Goal: Complete Application Form: Complete application form

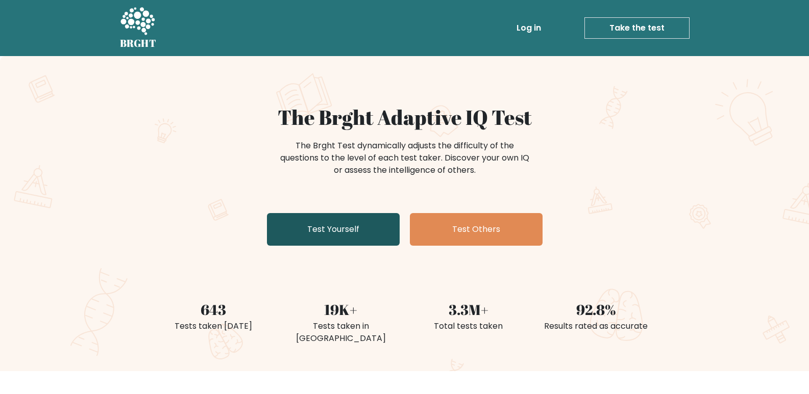
click at [336, 229] on link "Test Yourself" at bounding box center [333, 229] width 133 height 33
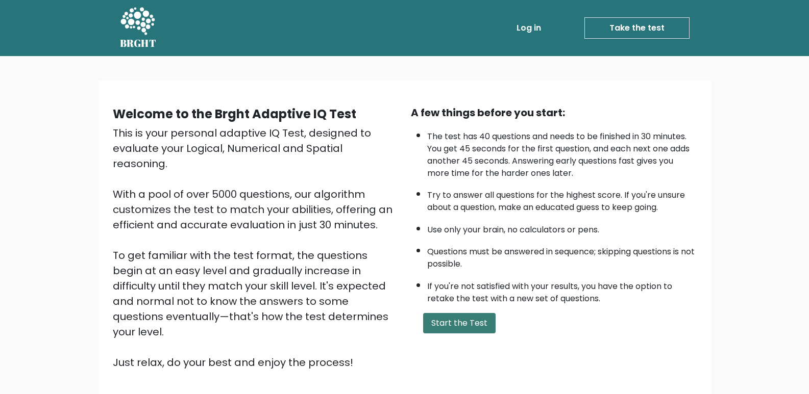
click at [457, 322] on button "Start the Test" at bounding box center [459, 323] width 72 height 20
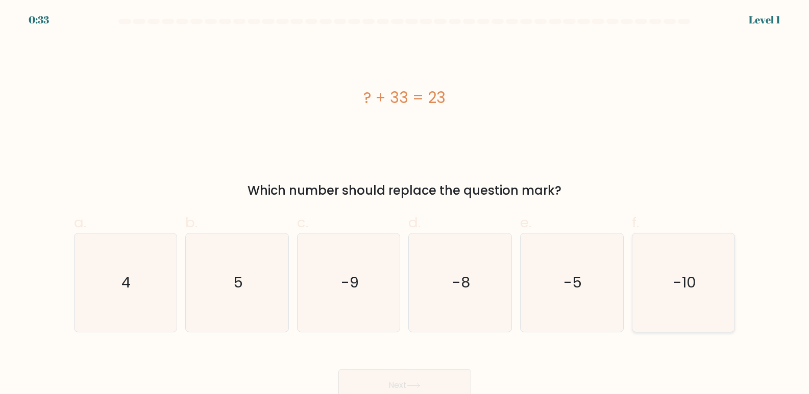
click at [671, 288] on icon "-10" at bounding box center [683, 283] width 98 height 98
click at [405, 204] on input "f. -10" at bounding box center [405, 200] width 1 height 7
radio input "true"
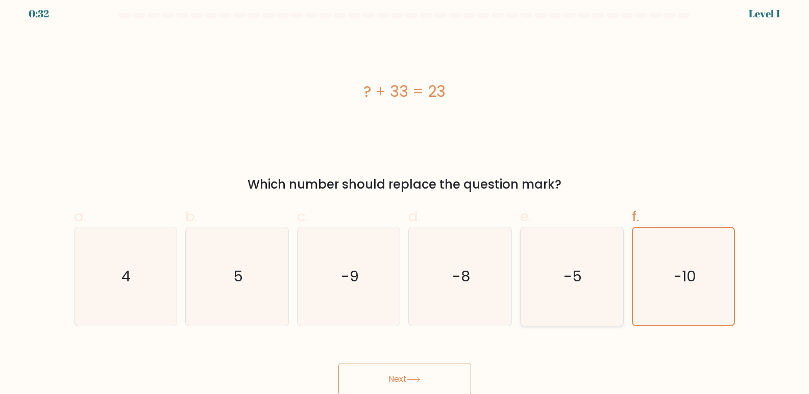
scroll to position [8, 0]
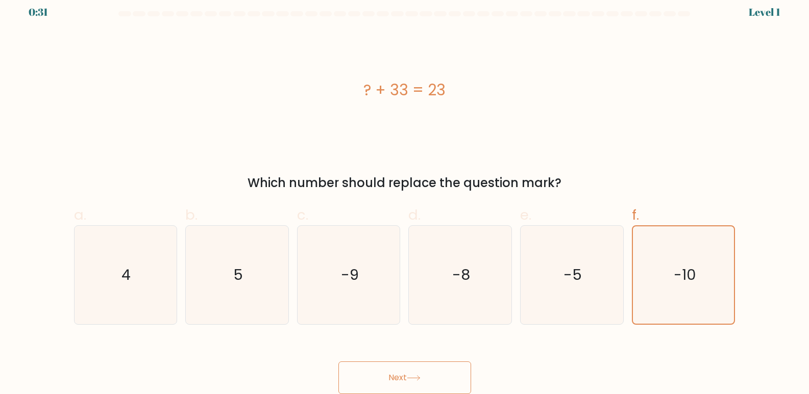
click at [420, 380] on icon at bounding box center [414, 378] width 14 height 6
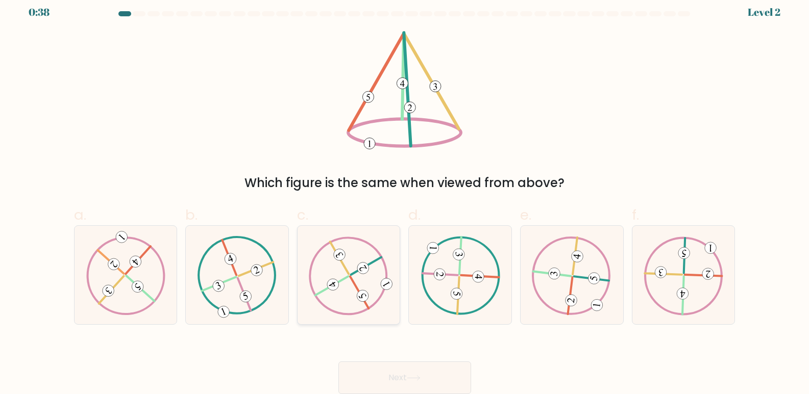
click at [353, 295] on icon at bounding box center [349, 275] width 80 height 79
click at [405, 196] on input "c." at bounding box center [405, 193] width 1 height 7
radio input "true"
click at [411, 384] on button "Next" at bounding box center [404, 378] width 133 height 33
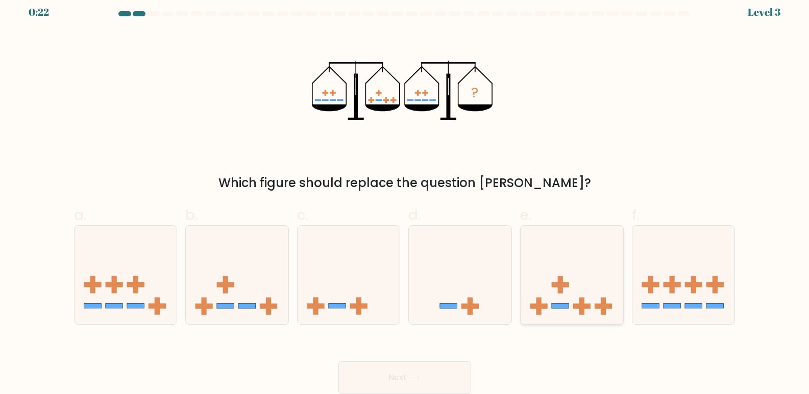
click at [593, 304] on icon at bounding box center [571, 275] width 103 height 85
click at [405, 196] on input "e." at bounding box center [405, 193] width 1 height 7
radio input "true"
click at [422, 374] on button "Next" at bounding box center [404, 378] width 133 height 33
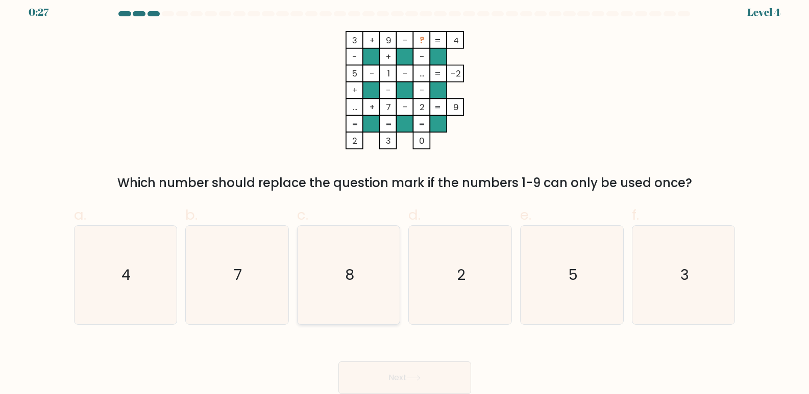
click at [348, 273] on text "8" at bounding box center [349, 275] width 9 height 20
click at [405, 196] on input "c. 8" at bounding box center [405, 193] width 1 height 7
radio input "true"
click at [403, 369] on button "Next" at bounding box center [404, 378] width 133 height 33
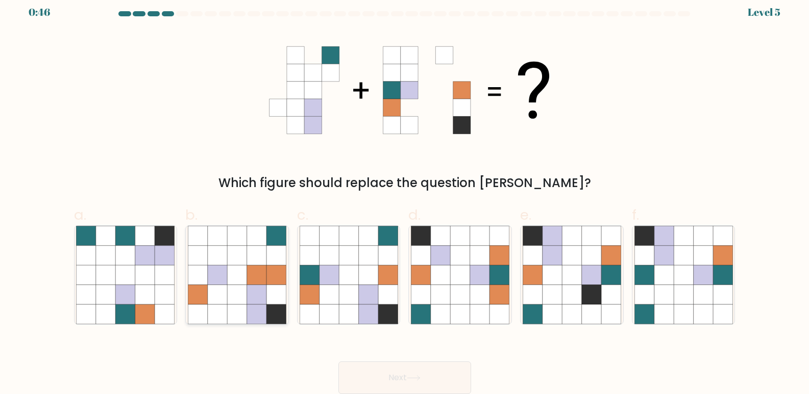
click at [262, 300] on icon at bounding box center [256, 294] width 19 height 19
click at [405, 196] on input "b." at bounding box center [405, 193] width 1 height 7
radio input "true"
click at [409, 381] on button "Next" at bounding box center [404, 378] width 133 height 33
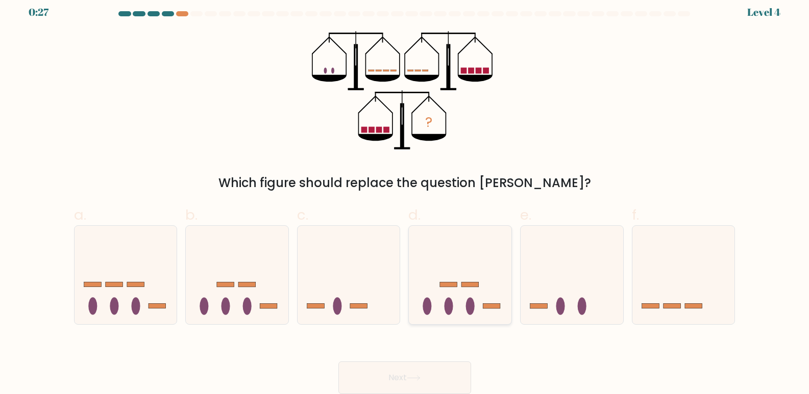
click at [457, 305] on icon at bounding box center [460, 275] width 103 height 85
click at [405, 196] on input "d." at bounding box center [405, 193] width 1 height 7
radio input "true"
click at [434, 371] on button "Next" at bounding box center [404, 378] width 133 height 33
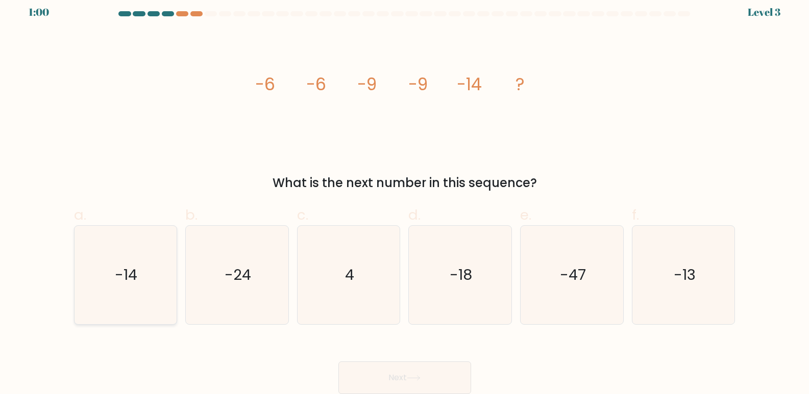
click at [151, 282] on icon "-14" at bounding box center [125, 275] width 98 height 98
click at [405, 196] on input "a. -14" at bounding box center [405, 193] width 1 height 7
radio input "true"
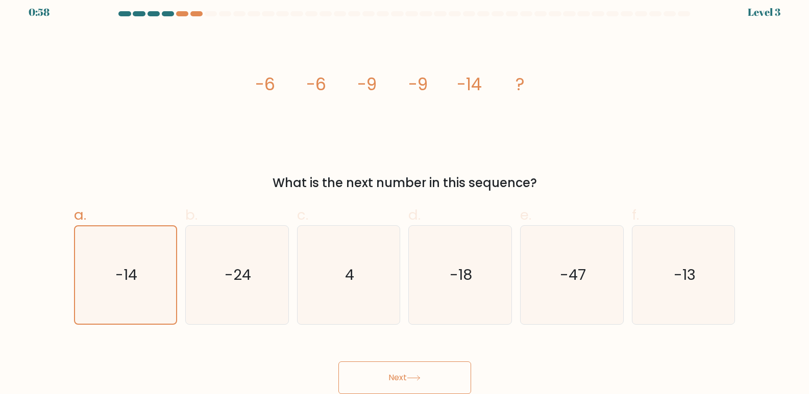
click at [380, 372] on button "Next" at bounding box center [404, 378] width 133 height 33
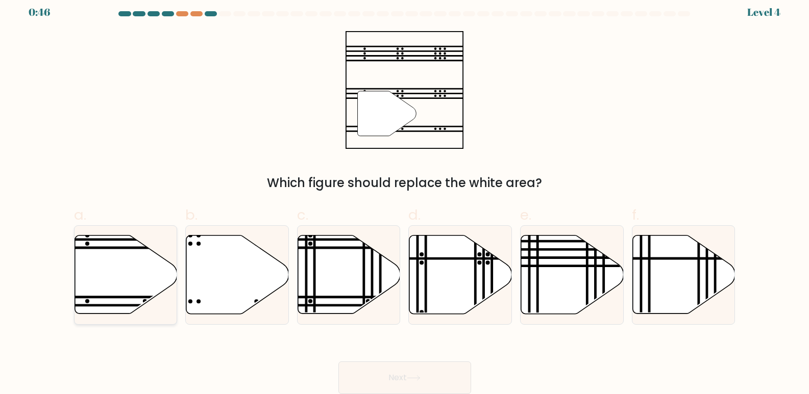
click at [148, 268] on icon at bounding box center [125, 275] width 103 height 79
click at [405, 196] on input "a." at bounding box center [405, 193] width 1 height 7
radio input "true"
click at [396, 368] on button "Next" at bounding box center [404, 378] width 133 height 33
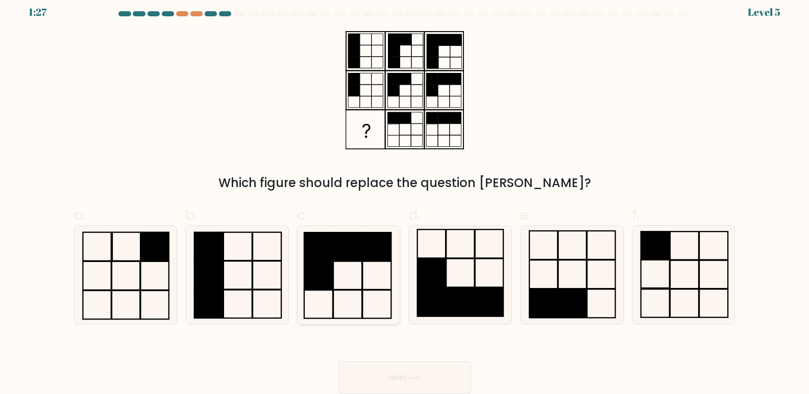
drag, startPoint x: 361, startPoint y: 310, endPoint x: 369, endPoint y: 317, distance: 10.5
click at [361, 309] on rect at bounding box center [347, 304] width 29 height 28
click at [405, 196] on input "c." at bounding box center [405, 193] width 1 height 7
radio input "true"
click at [397, 365] on button "Next" at bounding box center [404, 378] width 133 height 33
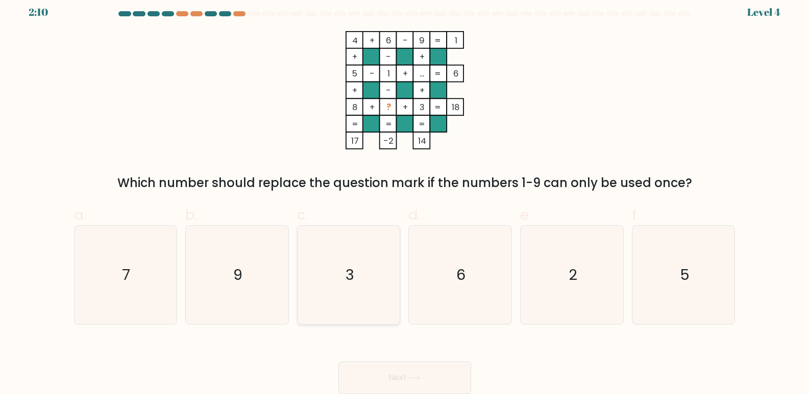
drag, startPoint x: 334, startPoint y: 287, endPoint x: 341, endPoint y: 292, distance: 8.8
click at [334, 287] on icon "3" at bounding box center [348, 275] width 98 height 98
click at [405, 196] on input "c. 3" at bounding box center [405, 193] width 1 height 7
radio input "true"
click at [403, 370] on button "Next" at bounding box center [404, 378] width 133 height 33
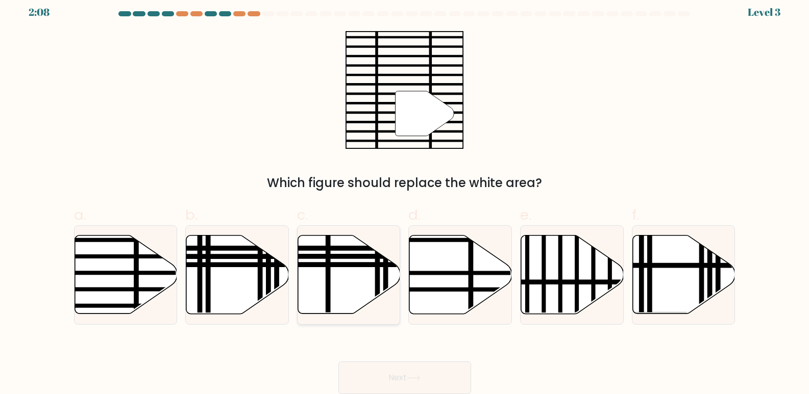
click at [350, 298] on icon at bounding box center [349, 275] width 103 height 79
click at [405, 196] on input "c." at bounding box center [405, 193] width 1 height 7
radio input "true"
click at [393, 369] on button "Next" at bounding box center [404, 378] width 133 height 33
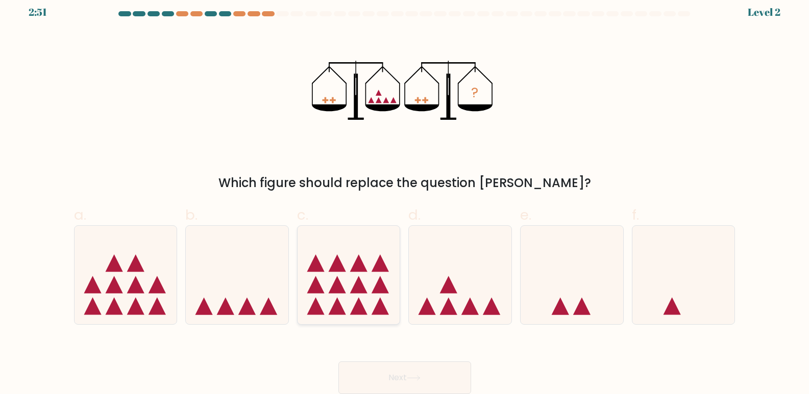
click at [351, 288] on icon at bounding box center [348, 275] width 103 height 85
click at [405, 196] on input "c." at bounding box center [405, 193] width 1 height 7
radio input "true"
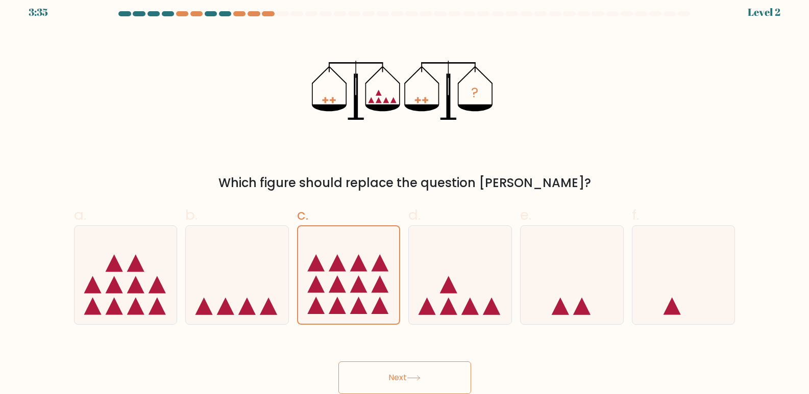
click at [395, 376] on button "Next" at bounding box center [404, 378] width 133 height 33
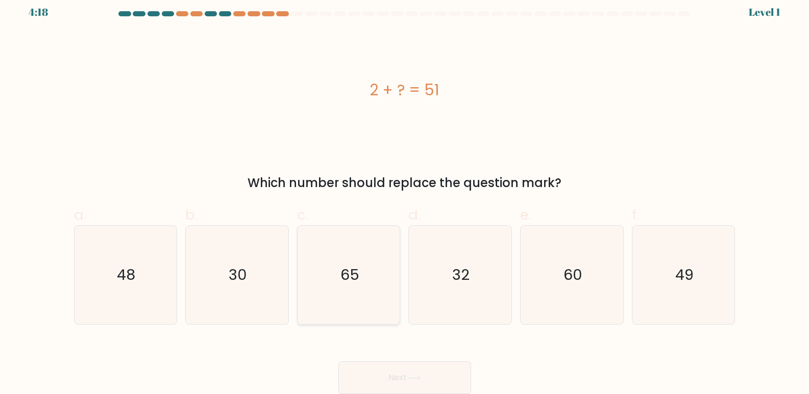
drag, startPoint x: 275, startPoint y: 279, endPoint x: 337, endPoint y: 322, distance: 75.1
click at [276, 279] on icon "30" at bounding box center [237, 275] width 98 height 98
click at [405, 196] on input "b. 30" at bounding box center [405, 193] width 1 height 7
radio input "true"
click at [382, 375] on button "Next" at bounding box center [404, 378] width 133 height 33
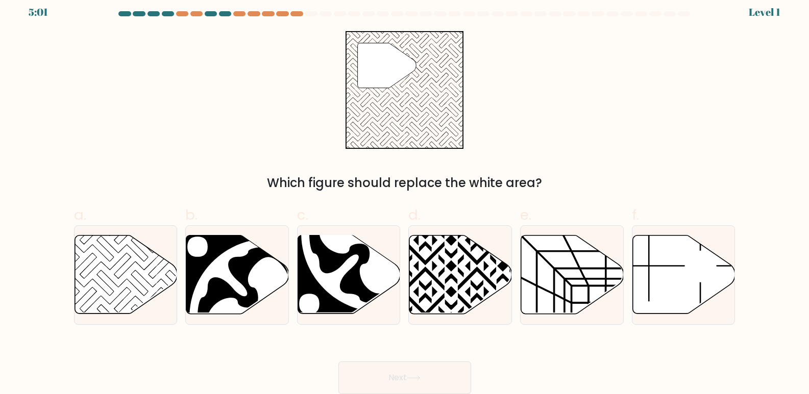
click at [379, 299] on icon at bounding box center [380, 234] width 142 height 142
click at [405, 196] on input "c." at bounding box center [405, 193] width 1 height 7
radio input "true"
click at [390, 369] on button "Next" at bounding box center [404, 378] width 133 height 33
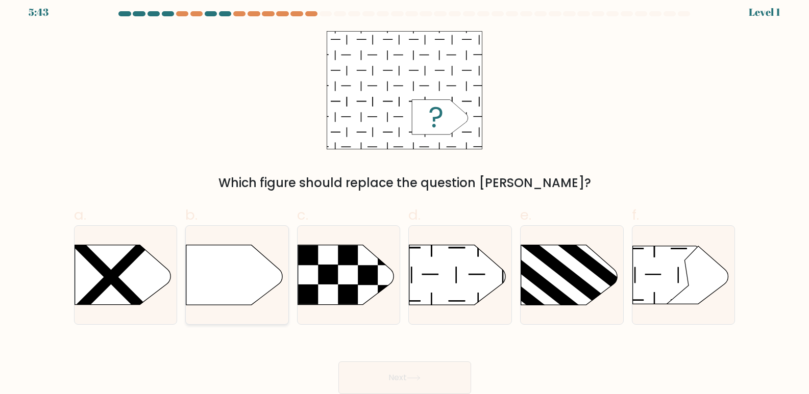
click at [270, 285] on icon at bounding box center [234, 275] width 96 height 60
click at [405, 196] on input "b." at bounding box center [405, 193] width 1 height 7
radio input "true"
click at [374, 373] on button "Next" at bounding box center [404, 378] width 133 height 33
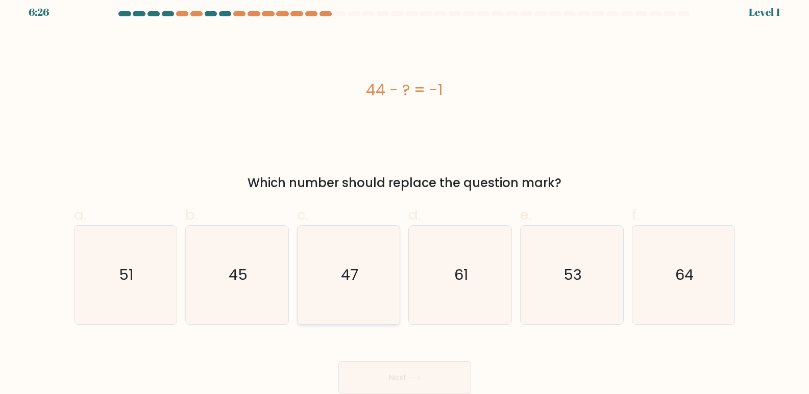
click at [339, 292] on icon "47" at bounding box center [348, 275] width 98 height 98
click at [405, 196] on input "c. 47" at bounding box center [405, 193] width 1 height 7
radio input "true"
click at [384, 379] on button "Next" at bounding box center [404, 378] width 133 height 33
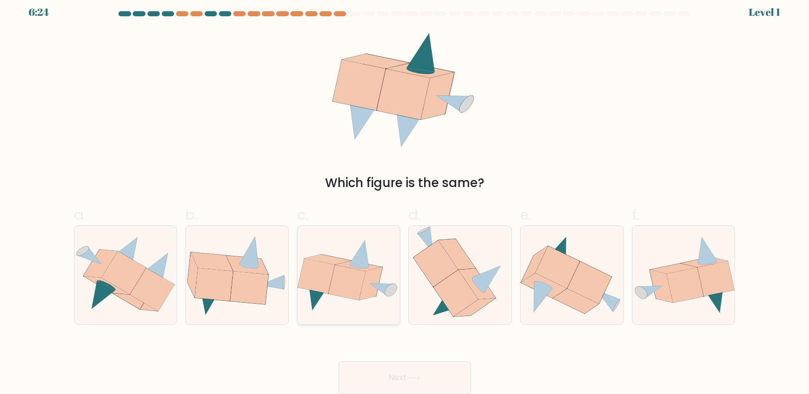
click at [351, 294] on icon at bounding box center [347, 282] width 37 height 35
click at [405, 196] on input "c." at bounding box center [405, 193] width 1 height 7
radio input "true"
click at [380, 375] on button "Next" at bounding box center [404, 378] width 133 height 33
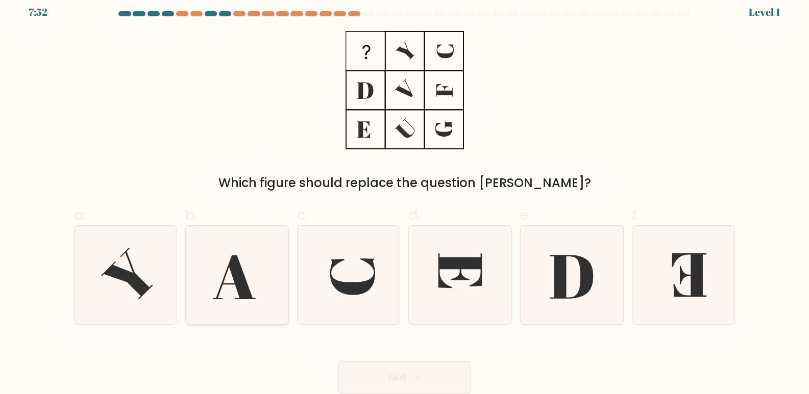
click at [251, 277] on icon at bounding box center [237, 275] width 98 height 98
click at [405, 196] on input "b." at bounding box center [405, 193] width 1 height 7
radio input "true"
click at [376, 375] on button "Next" at bounding box center [404, 378] width 133 height 33
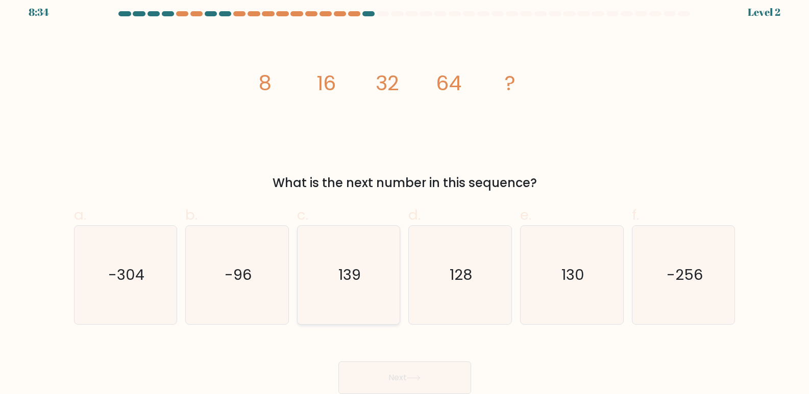
click at [344, 295] on icon "139" at bounding box center [348, 275] width 98 height 98
click at [405, 196] on input "c. 139" at bounding box center [405, 193] width 1 height 7
radio input "true"
click at [379, 366] on button "Next" at bounding box center [404, 378] width 133 height 33
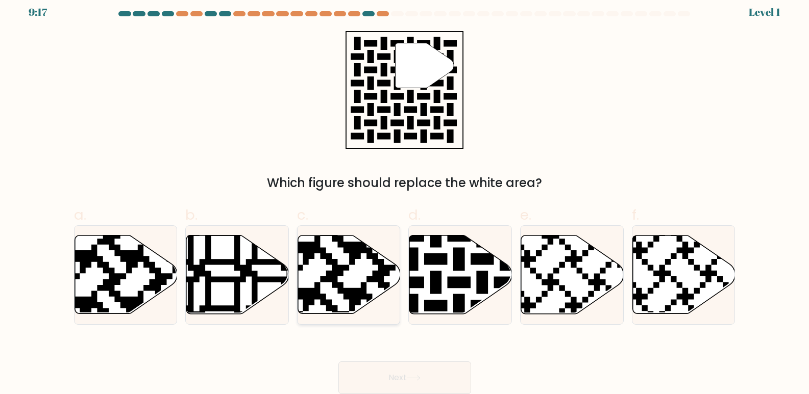
click at [348, 292] on icon at bounding box center [314, 317] width 186 height 186
click at [405, 196] on input "c." at bounding box center [405, 193] width 1 height 7
radio input "true"
click at [384, 379] on button "Next" at bounding box center [404, 378] width 133 height 33
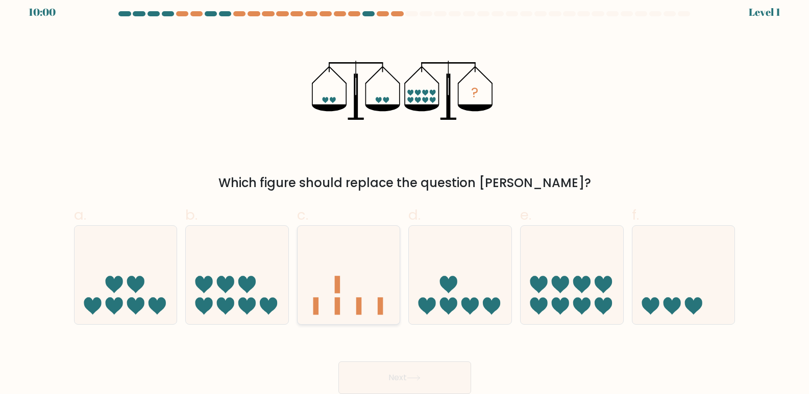
click at [356, 295] on icon at bounding box center [348, 275] width 103 height 85
click at [405, 196] on input "c." at bounding box center [405, 193] width 1 height 7
radio input "true"
click at [388, 380] on button "Next" at bounding box center [404, 378] width 133 height 33
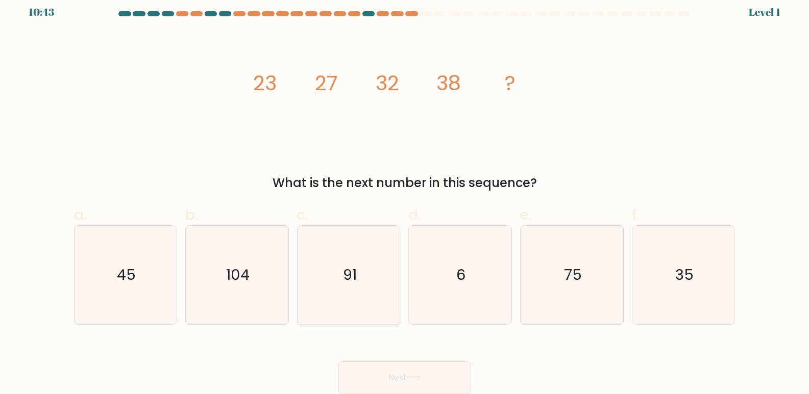
click at [355, 275] on text "91" at bounding box center [350, 275] width 14 height 20
click at [405, 196] on input "c. 91" at bounding box center [405, 193] width 1 height 7
radio input "true"
click at [387, 375] on button "Next" at bounding box center [404, 378] width 133 height 33
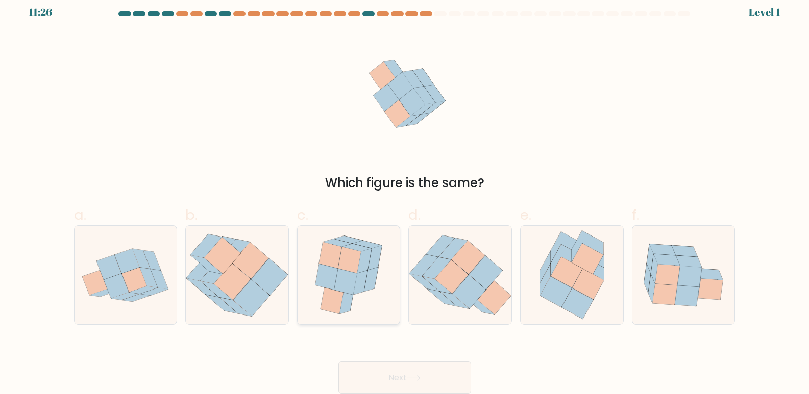
click at [354, 266] on icon at bounding box center [349, 260] width 23 height 27
click at [405, 196] on input "c." at bounding box center [405, 193] width 1 height 7
radio input "true"
click at [396, 383] on button "Next" at bounding box center [404, 378] width 133 height 33
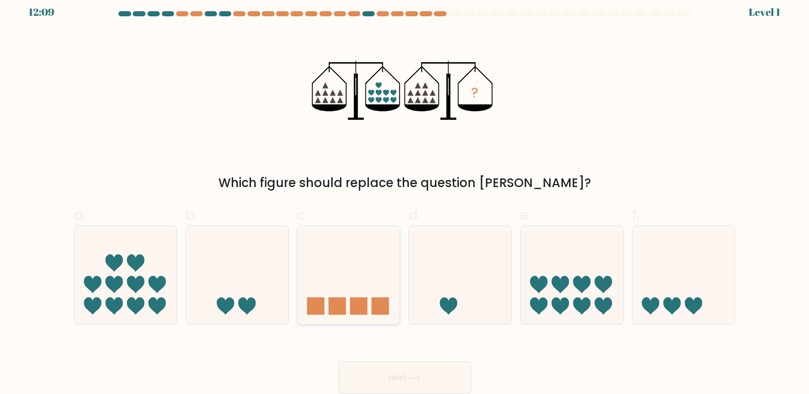
click at [331, 296] on icon at bounding box center [348, 275] width 103 height 85
click at [405, 196] on input "c." at bounding box center [405, 193] width 1 height 7
radio input "true"
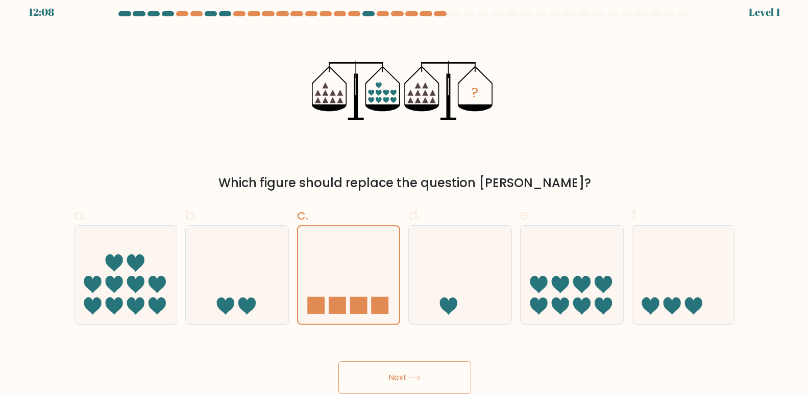
click at [387, 385] on button "Next" at bounding box center [404, 378] width 133 height 33
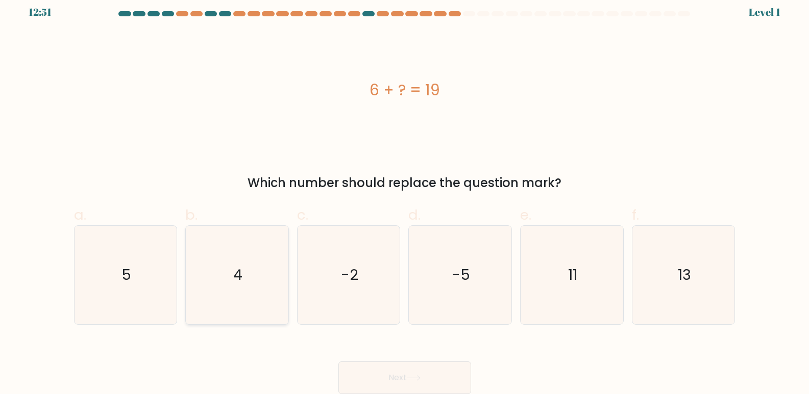
click at [259, 279] on icon "4" at bounding box center [237, 275] width 98 height 98
click at [405, 196] on input "b. 4" at bounding box center [405, 193] width 1 height 7
radio input "true"
click at [364, 375] on button "Next" at bounding box center [404, 378] width 133 height 33
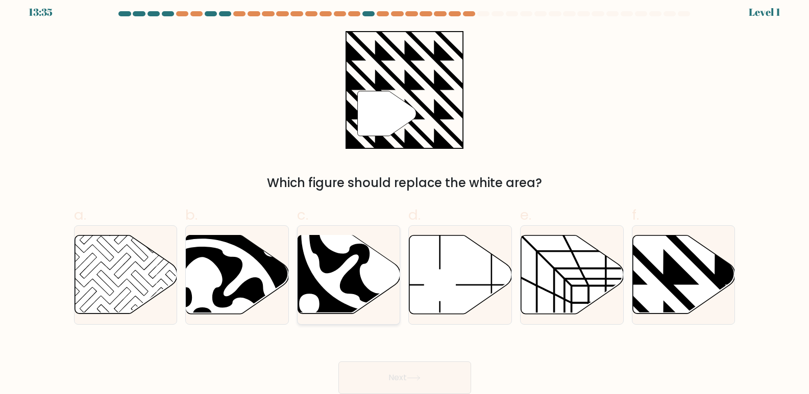
click at [337, 300] on icon at bounding box center [380, 234] width 158 height 158
click at [405, 196] on input "c." at bounding box center [405, 193] width 1 height 7
radio input "true"
click at [386, 387] on button "Next" at bounding box center [404, 378] width 133 height 33
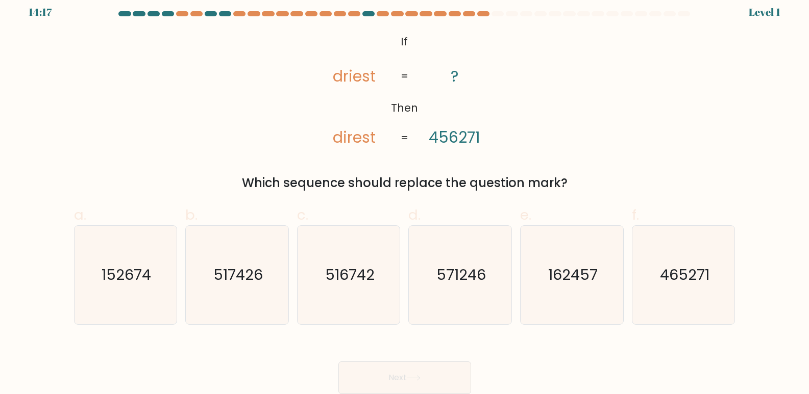
drag, startPoint x: 269, startPoint y: 284, endPoint x: 312, endPoint y: 340, distance: 70.2
click at [270, 284] on icon "517426" at bounding box center [237, 275] width 98 height 98
click at [405, 196] on input "b. 517426" at bounding box center [405, 193] width 1 height 7
radio input "true"
click at [358, 375] on button "Next" at bounding box center [404, 378] width 133 height 33
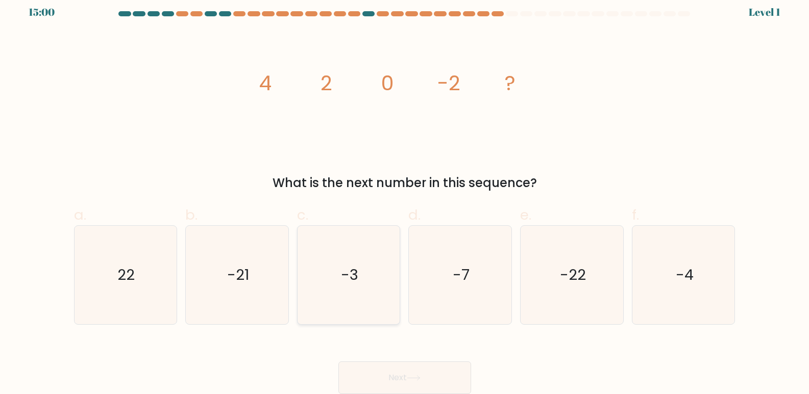
click at [350, 300] on icon "-3" at bounding box center [348, 275] width 98 height 98
click at [405, 196] on input "c. -3" at bounding box center [405, 193] width 1 height 7
radio input "true"
click at [388, 380] on button "Next" at bounding box center [404, 378] width 133 height 33
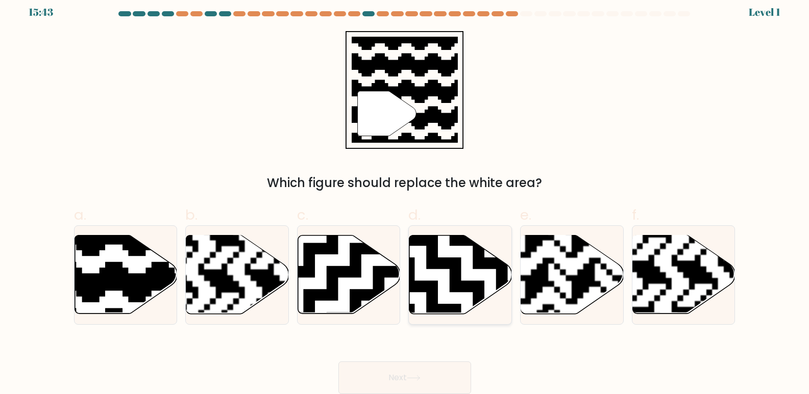
click at [432, 301] on icon at bounding box center [496, 316] width 186 height 186
click at [405, 196] on input "d." at bounding box center [405, 193] width 1 height 7
radio input "true"
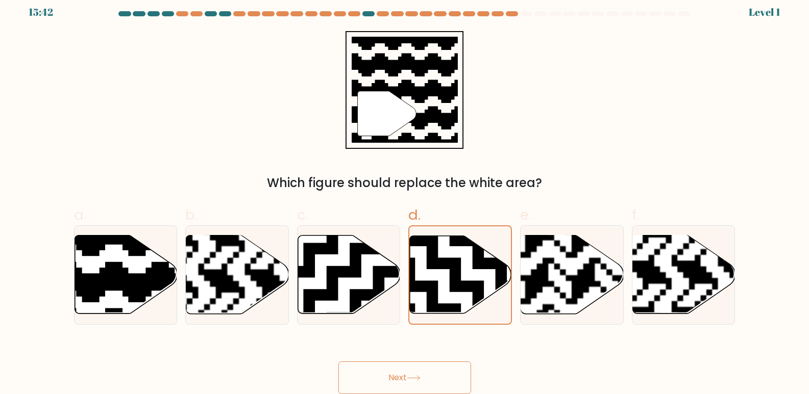
click at [414, 370] on button "Next" at bounding box center [404, 378] width 133 height 33
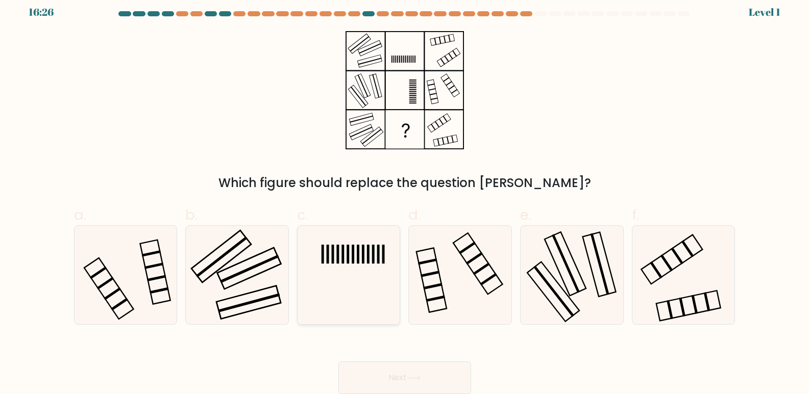
click at [354, 283] on icon at bounding box center [348, 275] width 98 height 98
click at [405, 196] on input "c." at bounding box center [405, 193] width 1 height 7
radio input "true"
click at [406, 380] on button "Next" at bounding box center [404, 378] width 133 height 33
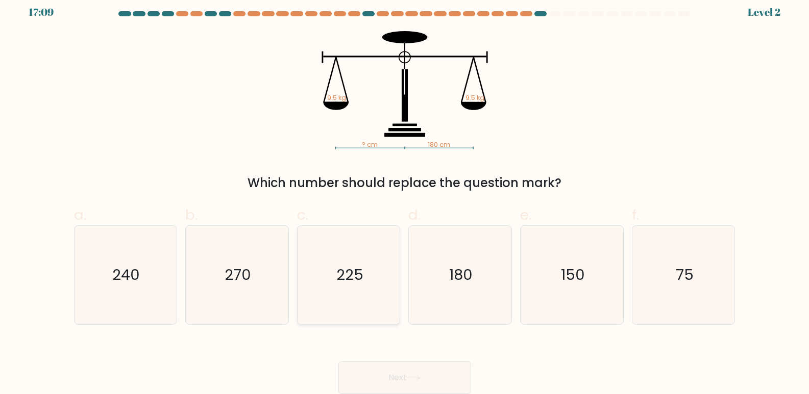
drag, startPoint x: 333, startPoint y: 292, endPoint x: 346, endPoint y: 306, distance: 19.1
click at [336, 290] on icon "225" at bounding box center [348, 275] width 98 height 98
click at [405, 196] on input "c. 225" at bounding box center [405, 193] width 1 height 7
radio input "true"
click at [375, 375] on button "Next" at bounding box center [404, 378] width 133 height 33
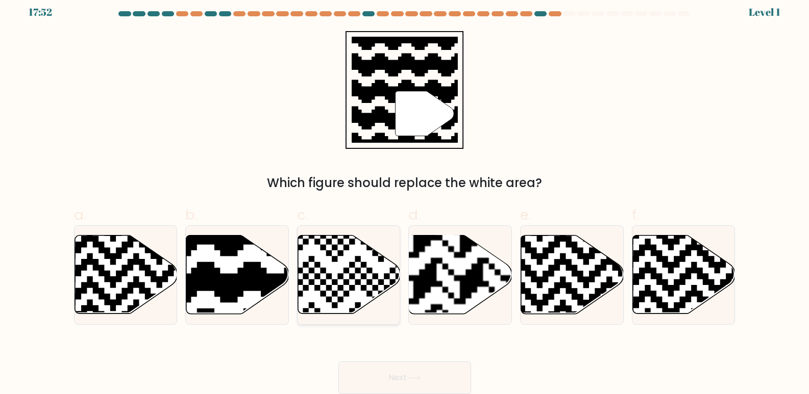
click at [342, 291] on icon at bounding box center [349, 275] width 103 height 79
click at [405, 196] on input "c." at bounding box center [405, 193] width 1 height 7
radio input "true"
click at [386, 372] on button "Next" at bounding box center [404, 378] width 133 height 33
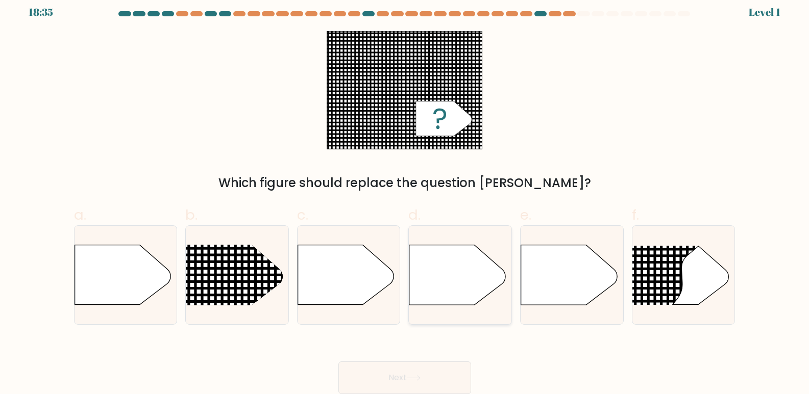
click at [442, 304] on icon at bounding box center [457, 275] width 96 height 60
click at [405, 196] on input "d." at bounding box center [405, 193] width 1 height 7
radio input "true"
click at [415, 373] on button "Next" at bounding box center [404, 378] width 133 height 33
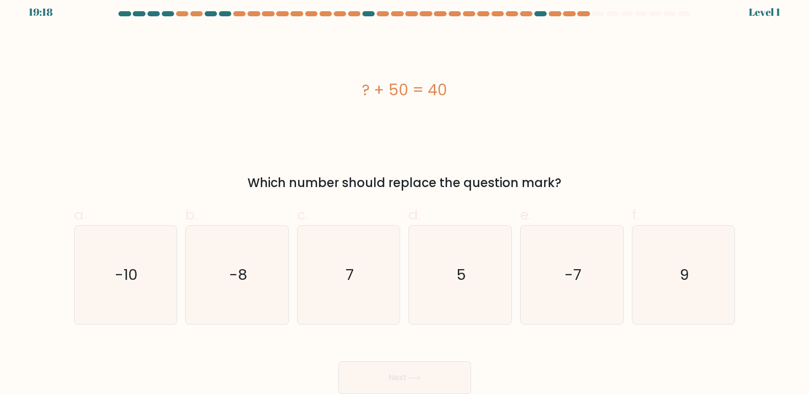
drag, startPoint x: 269, startPoint y: 281, endPoint x: 292, endPoint y: 319, distance: 44.2
click at [270, 281] on icon "-8" at bounding box center [237, 275] width 98 height 98
click at [405, 196] on input "b. -8" at bounding box center [405, 193] width 1 height 7
radio input "true"
click at [372, 380] on button "Next" at bounding box center [404, 378] width 133 height 33
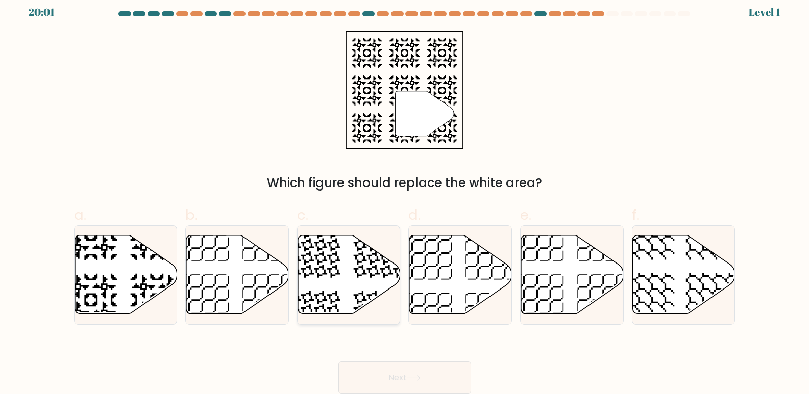
click at [335, 307] on icon at bounding box center [313, 317] width 53 height 53
click at [405, 196] on input "c." at bounding box center [405, 193] width 1 height 7
radio input "true"
click at [378, 390] on button "Next" at bounding box center [404, 378] width 133 height 33
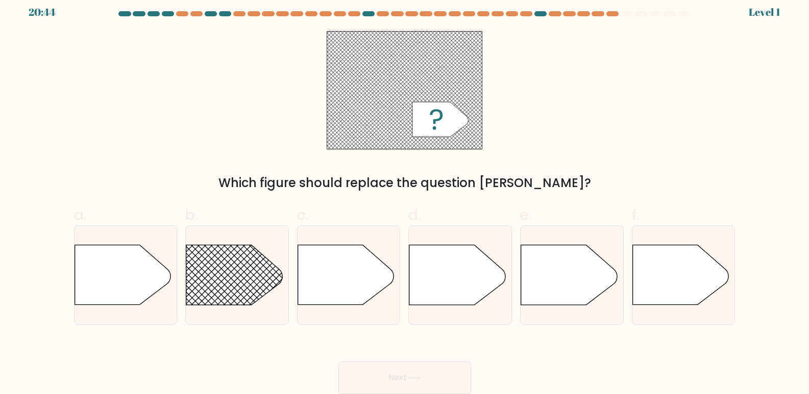
drag, startPoint x: 431, startPoint y: 292, endPoint x: 423, endPoint y: 336, distance: 45.0
click at [435, 292] on icon at bounding box center [457, 275] width 96 height 60
click at [405, 196] on input "d." at bounding box center [405, 193] width 1 height 7
radio input "true"
click at [401, 372] on button "Next" at bounding box center [404, 378] width 133 height 33
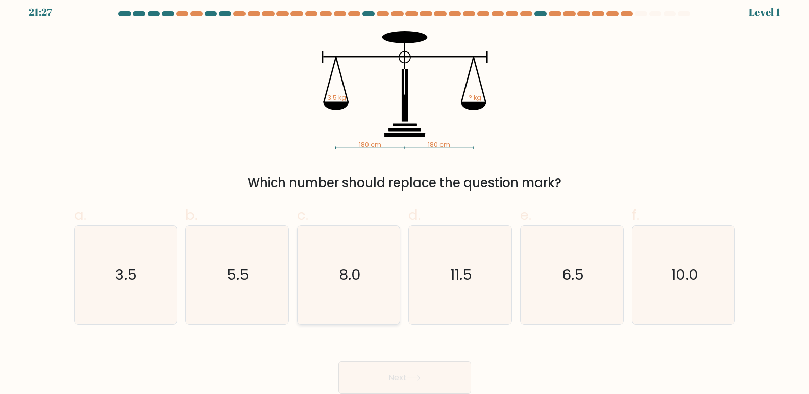
click at [352, 293] on icon "8.0" at bounding box center [348, 275] width 98 height 98
click at [405, 196] on input "c. 8.0" at bounding box center [405, 193] width 1 height 7
radio input "true"
click at [388, 373] on button "Next" at bounding box center [404, 378] width 133 height 33
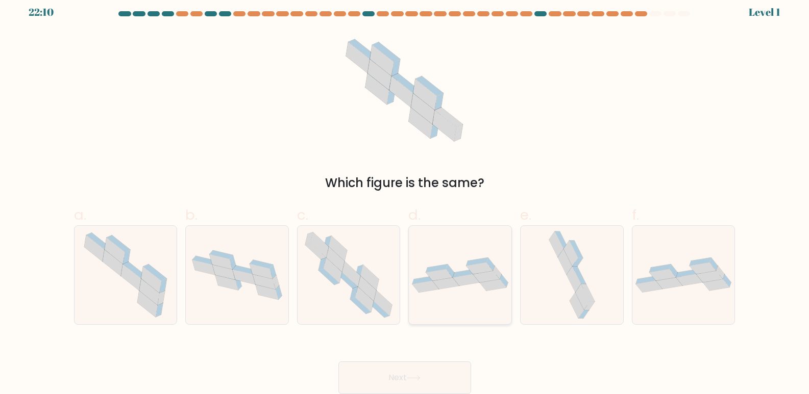
click at [448, 299] on div at bounding box center [460, 274] width 104 height 99
click at [405, 196] on input "d." at bounding box center [405, 193] width 1 height 7
radio input "true"
click at [423, 362] on button "Next" at bounding box center [404, 378] width 133 height 33
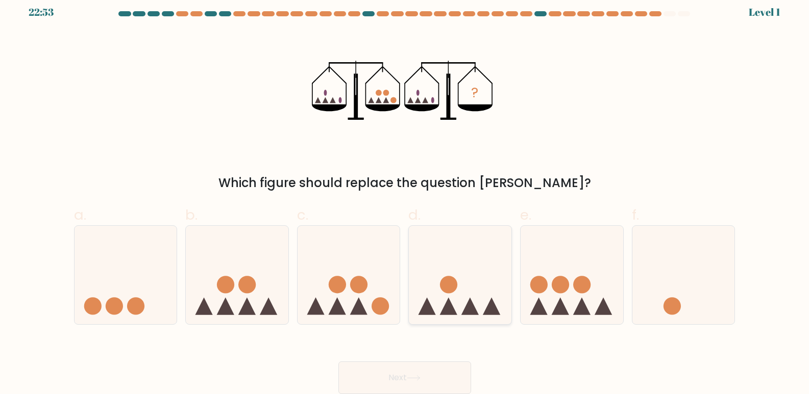
click at [439, 311] on icon at bounding box center [460, 275] width 103 height 85
click at [405, 196] on input "d." at bounding box center [405, 193] width 1 height 7
radio input "true"
click at [427, 378] on button "Next" at bounding box center [404, 378] width 133 height 33
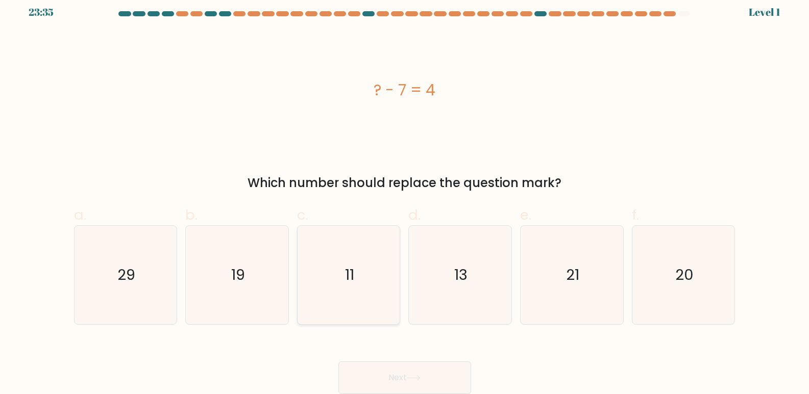
click at [359, 301] on icon "11" at bounding box center [348, 275] width 98 height 98
click at [405, 196] on input "c. 11" at bounding box center [405, 193] width 1 height 7
radio input "true"
click at [391, 383] on button "Next" at bounding box center [404, 378] width 133 height 33
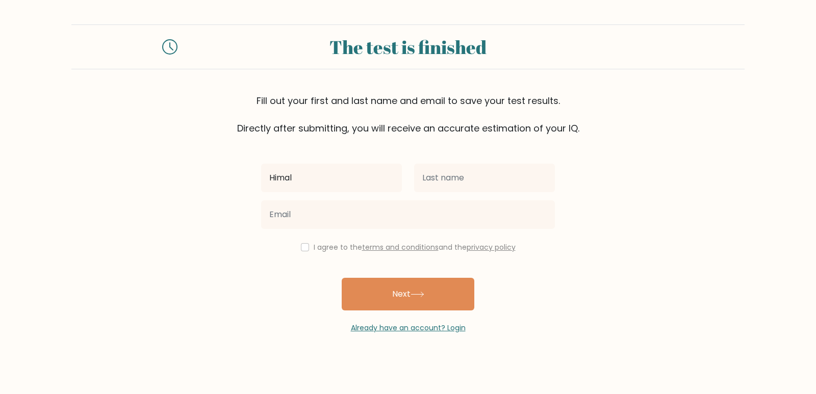
type input "Himal"
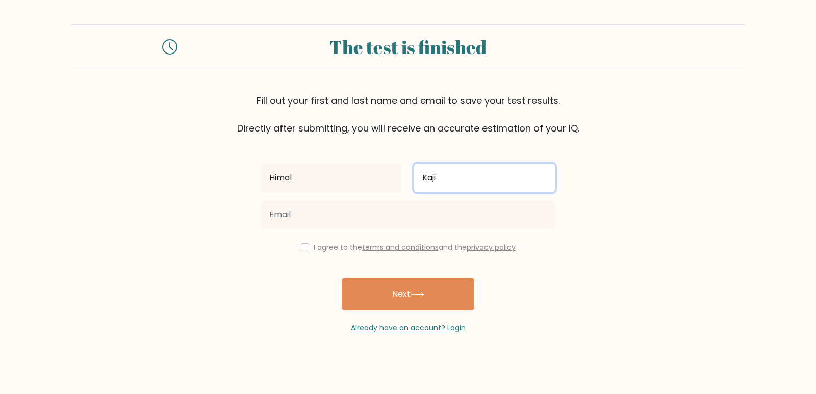
type input "Kaji"
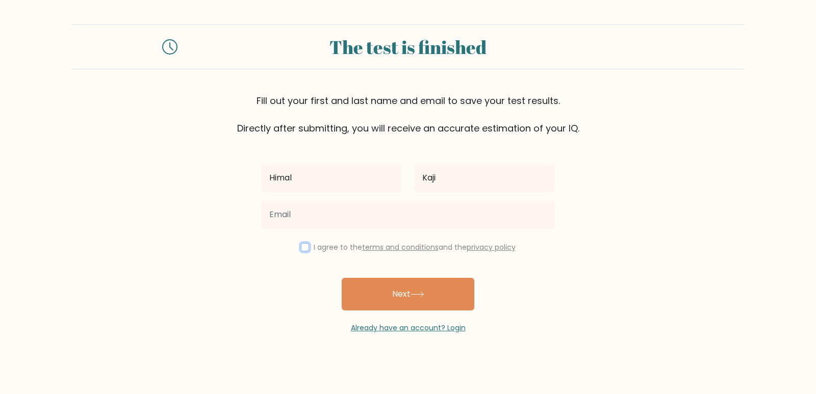
click at [301, 249] on input "checkbox" at bounding box center [305, 247] width 8 height 8
checkbox input "true"
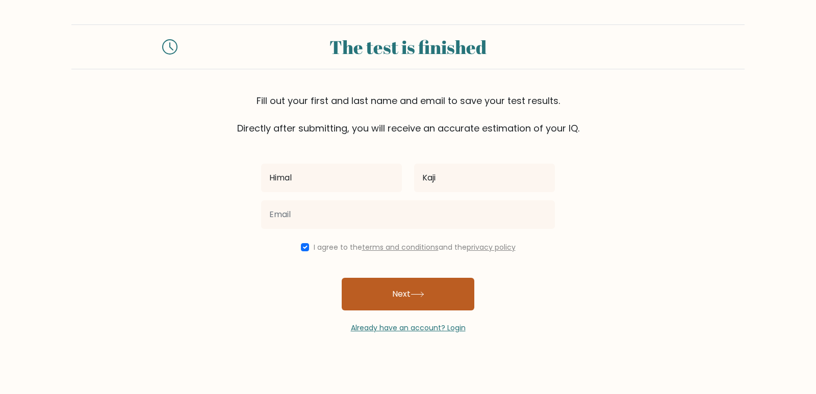
click at [410, 295] on button "Next" at bounding box center [408, 294] width 133 height 33
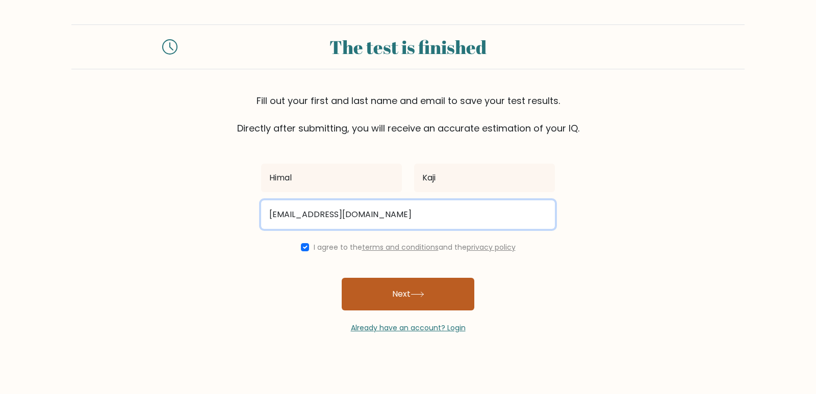
type input "orange234@gmail.com"
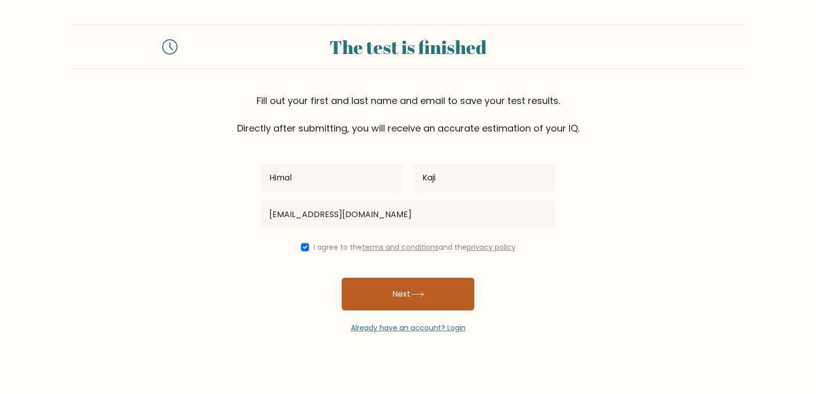
click at [405, 294] on button "Next" at bounding box center [408, 294] width 133 height 33
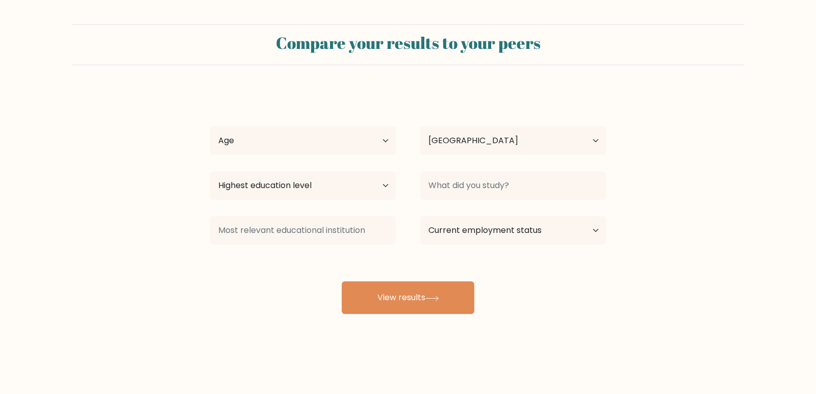
select select "NP"
click at [344, 130] on select "Age Under 18 years old 18-24 years old 25-34 years old 35-44 years old 45-54 ye…" at bounding box center [303, 141] width 186 height 29
click at [210, 127] on select "Age Under 18 years old 18-24 years old 25-34 years old 35-44 years old 45-54 ye…" at bounding box center [303, 141] width 186 height 29
click at [292, 146] on select "Age Under 18 years old 18-24 years old 25-34 years old 35-44 years old 45-54 ye…" at bounding box center [303, 141] width 186 height 29
select select "25_34"
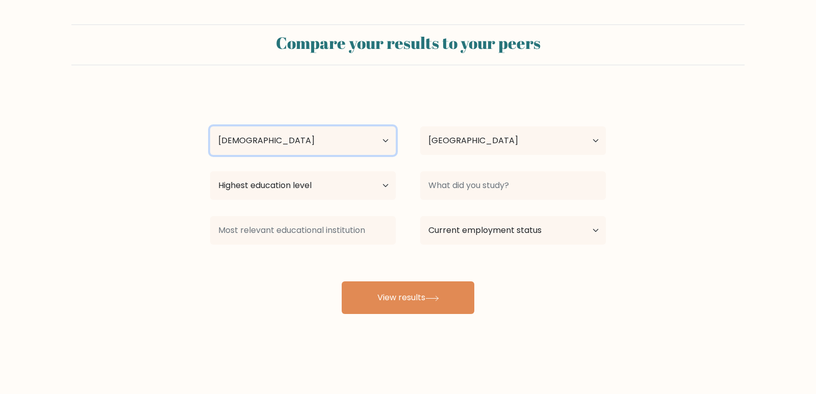
click at [210, 127] on select "Age Under 18 years old 18-24 years old 25-34 years old 35-44 years old 45-54 ye…" at bounding box center [303, 141] width 186 height 29
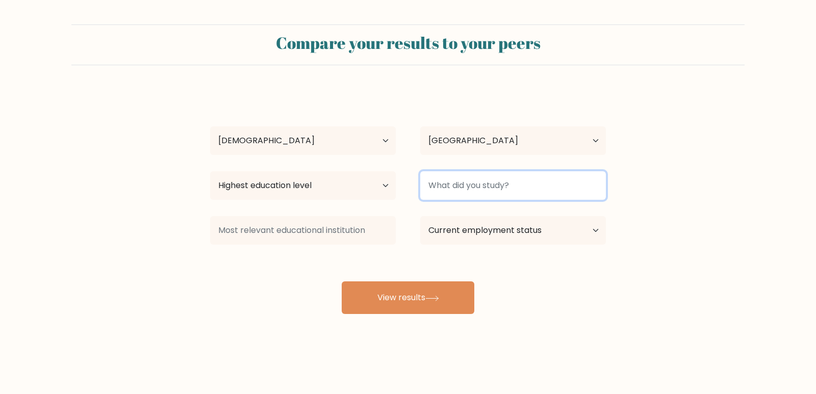
click at [471, 189] on input at bounding box center [513, 185] width 186 height 29
click at [471, 188] on input at bounding box center [513, 185] width 186 height 29
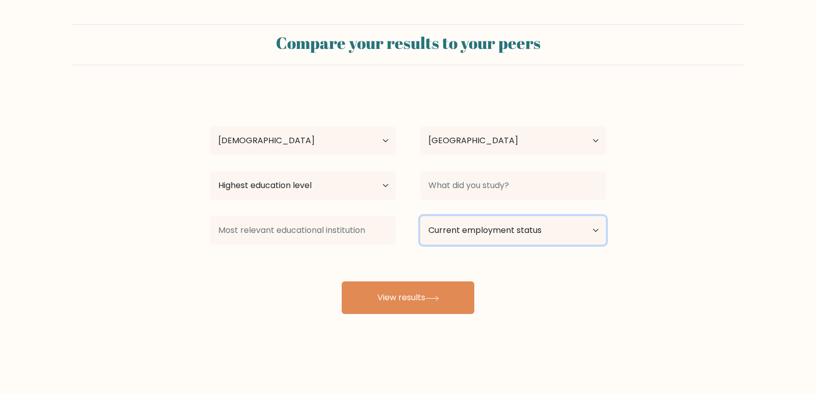
drag, startPoint x: 464, startPoint y: 220, endPoint x: 447, endPoint y: 238, distance: 24.2
click at [464, 220] on select "Current employment status Employed Student Retired Other / prefer not to answer" at bounding box center [513, 230] width 186 height 29
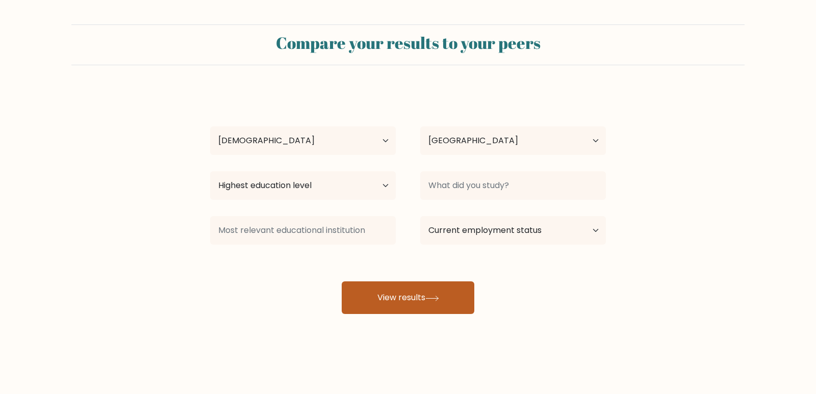
click at [402, 292] on button "View results" at bounding box center [408, 298] width 133 height 33
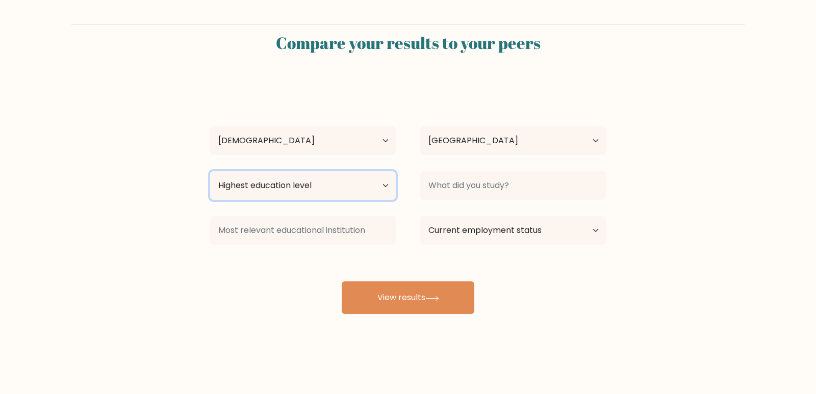
click at [347, 195] on select "Highest education level No schooling Primary Lower Secondary Upper Secondary Oc…" at bounding box center [303, 185] width 186 height 29
select select "upper_secondary"
click at [210, 171] on select "Highest education level No schooling Primary Lower Secondary Upper Secondary Oc…" at bounding box center [303, 185] width 186 height 29
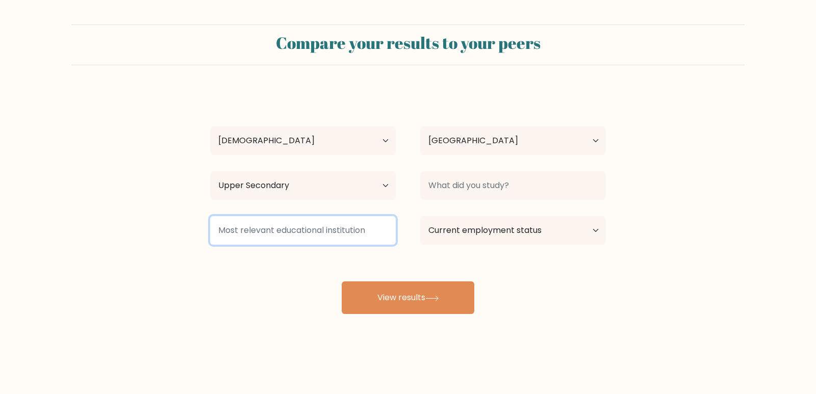
click at [282, 232] on input at bounding box center [303, 230] width 186 height 29
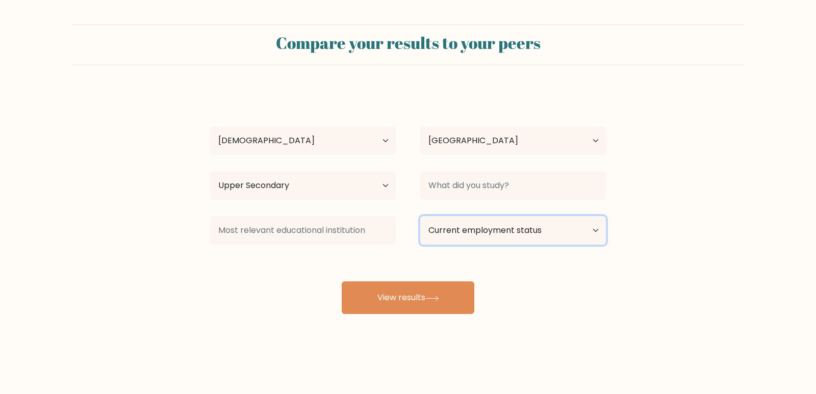
click at [529, 224] on select "Current employment status Employed Student Retired Other / prefer not to answer" at bounding box center [513, 230] width 186 height 29
select select "student"
click at [420, 216] on select "Current employment status Employed Student Retired Other / prefer not to answer" at bounding box center [513, 230] width 186 height 29
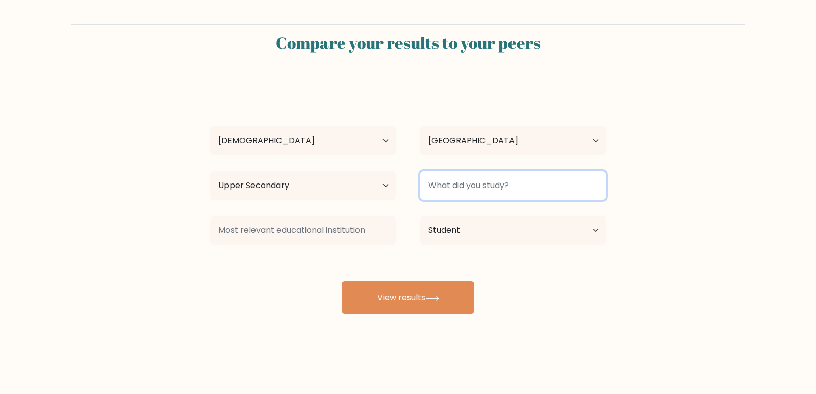
click at [473, 192] on input at bounding box center [513, 185] width 186 height 29
type input "M"
type input "IQ"
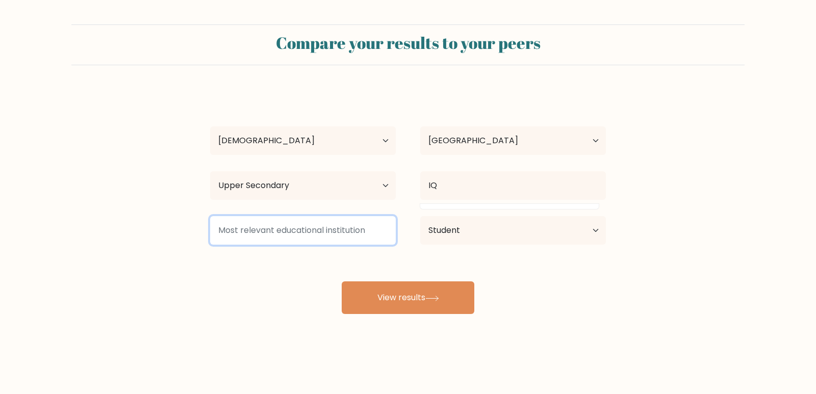
click at [282, 229] on input at bounding box center [303, 230] width 186 height 29
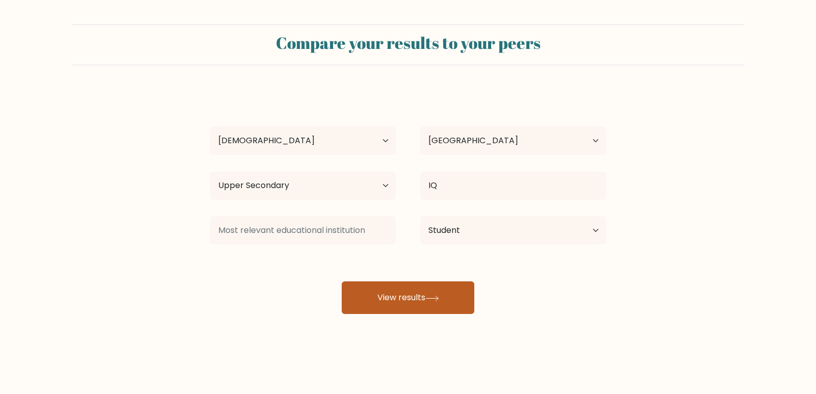
click at [401, 294] on button "View results" at bounding box center [408, 298] width 133 height 33
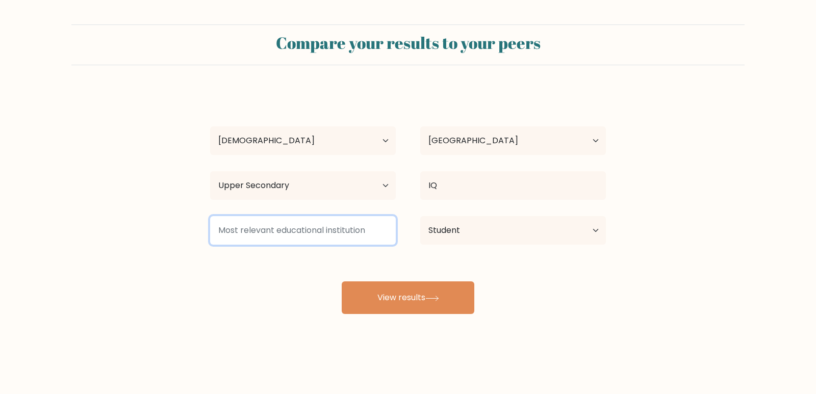
click at [354, 234] on input at bounding box center [303, 230] width 186 height 29
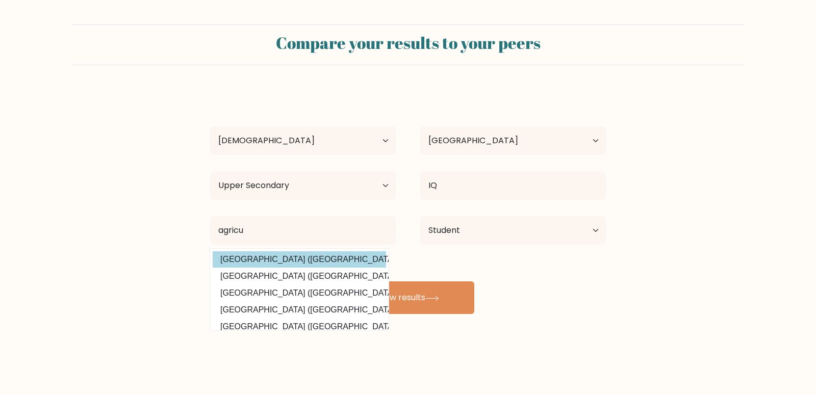
click at [353, 261] on option "Khulna Agricultural University (Bangladesh)" at bounding box center [299, 259] width 173 height 16
type input "Khulna Agricultural University"
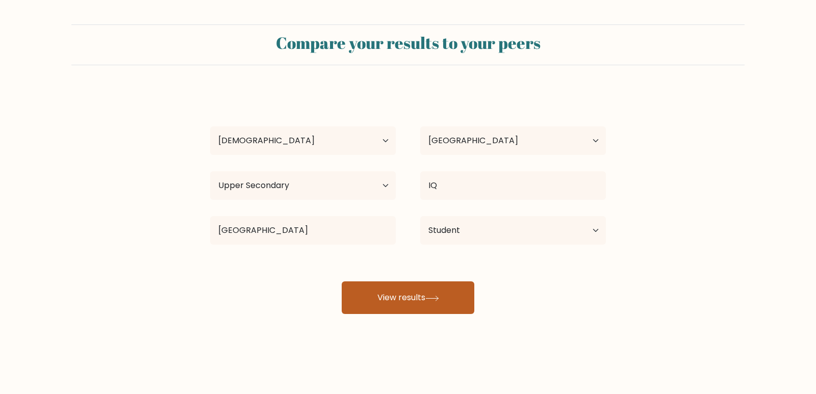
click at [417, 297] on button "View results" at bounding box center [408, 298] width 133 height 33
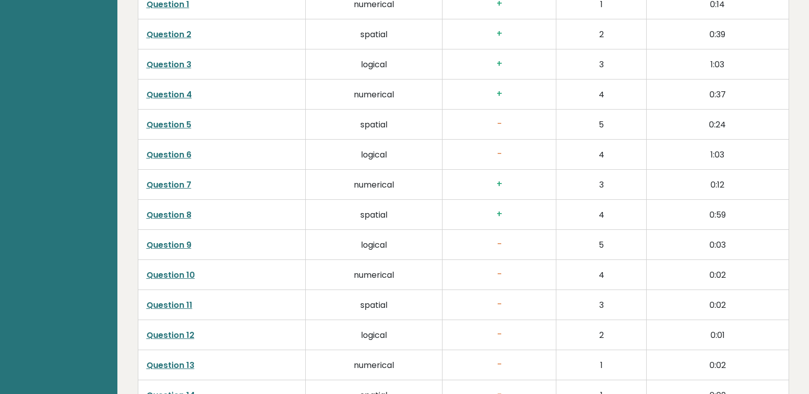
scroll to position [1683, 0]
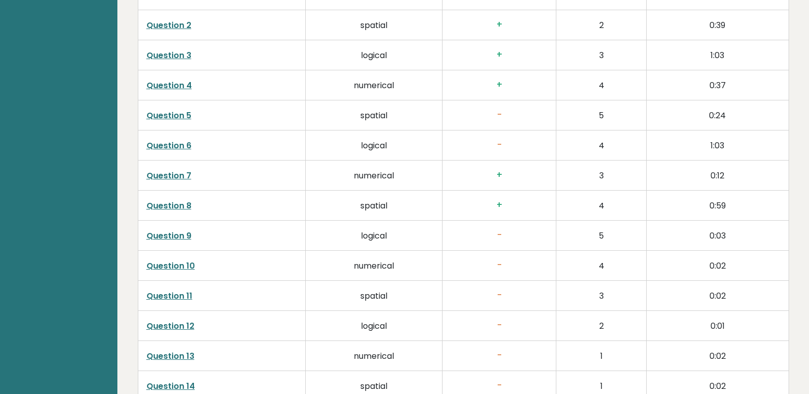
click at [179, 200] on link "Question 8" at bounding box center [168, 206] width 45 height 12
click at [179, 170] on link "Question 7" at bounding box center [168, 176] width 45 height 12
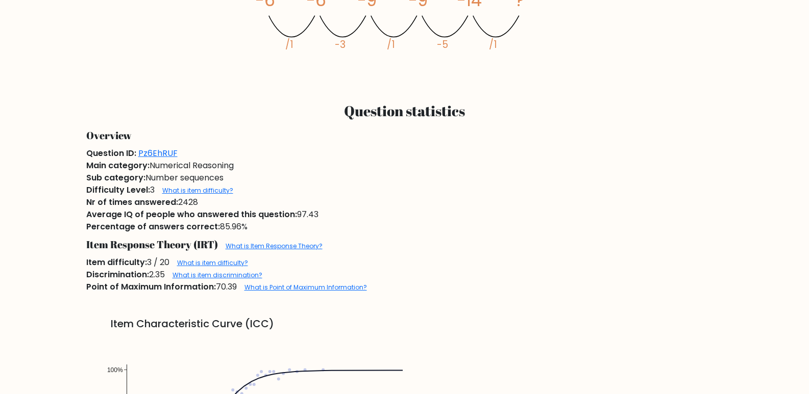
scroll to position [663, 0]
